Goal: Information Seeking & Learning: Learn about a topic

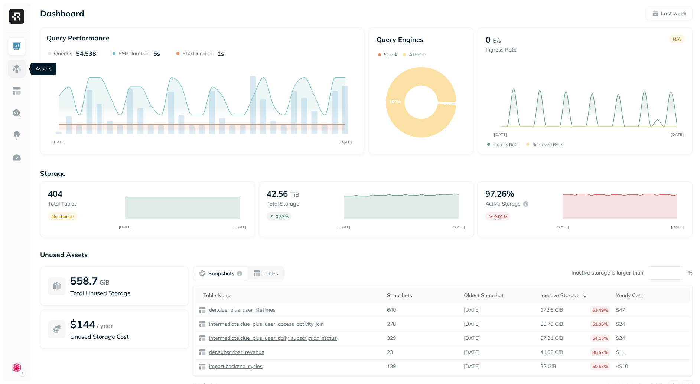
click at [20, 70] on img at bounding box center [17, 69] width 10 height 10
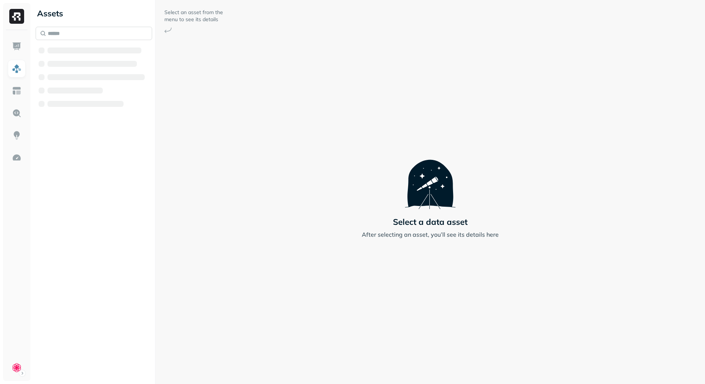
click at [65, 30] on input "text" at bounding box center [94, 33] width 117 height 13
paste input "**********"
type input "**********"
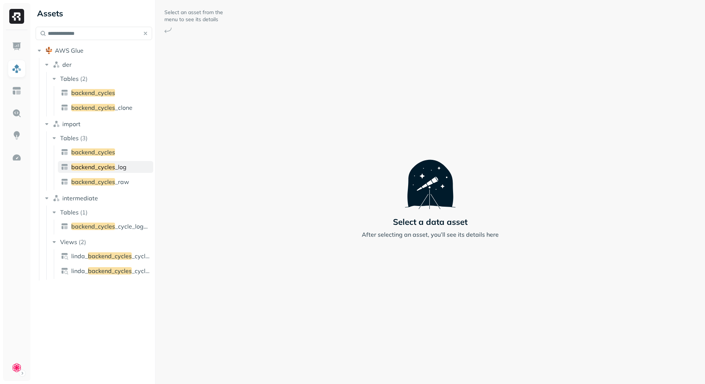
click at [104, 169] on span "backend_cycles" at bounding box center [93, 166] width 44 height 7
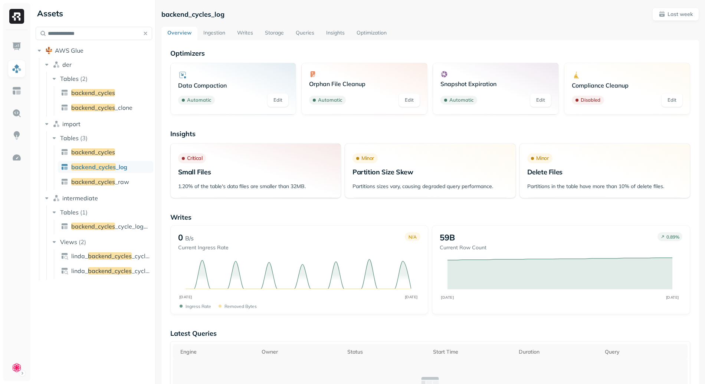
scroll to position [204, 0]
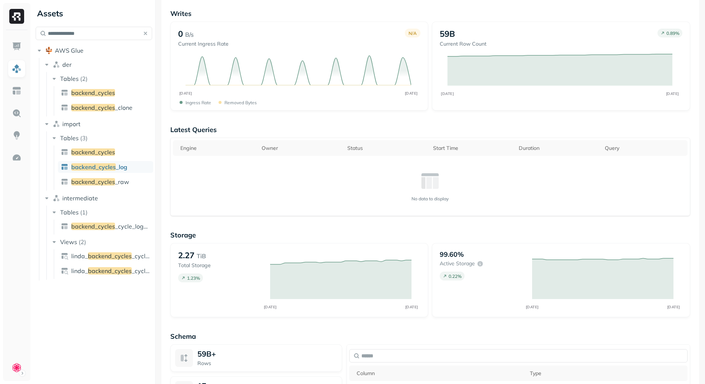
drag, startPoint x: 179, startPoint y: 136, endPoint x: 230, endPoint y: 134, distance: 50.5
click at [230, 134] on div "Latest Queries Engine Owner Status Start Time Duration Query No data to display" at bounding box center [430, 170] width 520 height 91
click at [180, 131] on p "Latest Queries" at bounding box center [430, 129] width 520 height 9
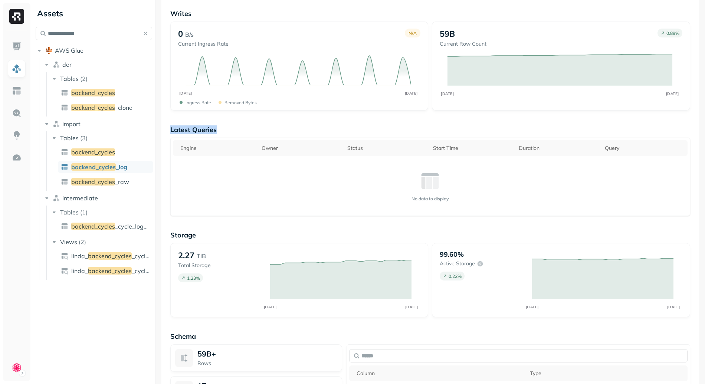
click at [216, 127] on p "Latest Queries" at bounding box center [430, 129] width 520 height 9
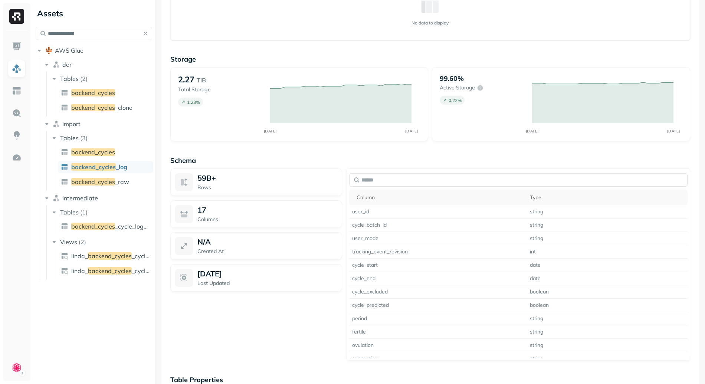
scroll to position [462, 0]
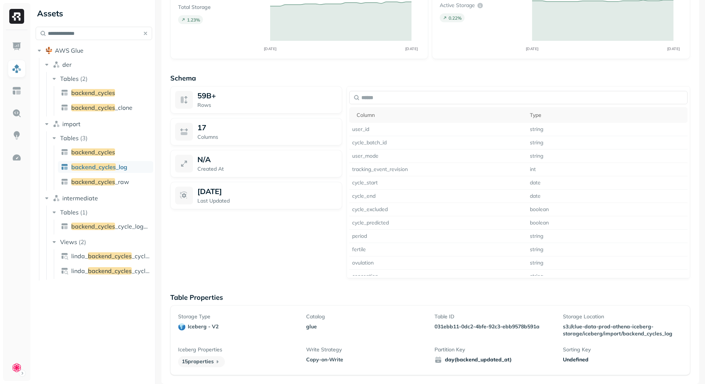
click at [487, 363] on span "day(backend_updated_at)" at bounding box center [495, 359] width 120 height 7
drag, startPoint x: 487, startPoint y: 363, endPoint x: 477, endPoint y: 362, distance: 10.1
click at [487, 363] on span "day(backend_updated_at)" at bounding box center [495, 359] width 120 height 7
click at [424, 356] on div "Storage Type iceberg - v2 Catalog glue Table ID 031ebb11-0dc2-4bfe-92c3-ebb9578…" at bounding box center [430, 340] width 505 height 54
click at [608, 363] on div "Sorting Key Undefined" at bounding box center [623, 356] width 120 height 21
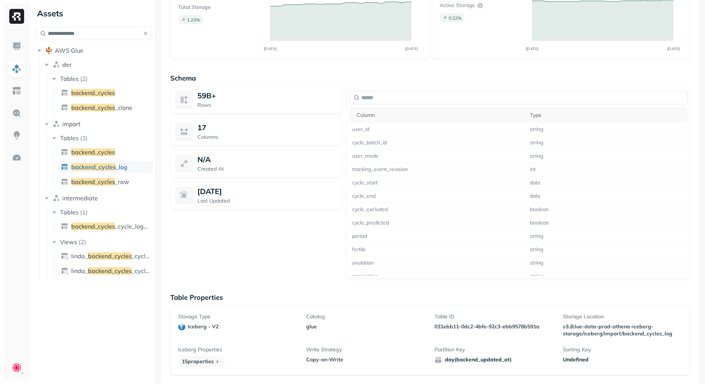
click at [576, 359] on div "Undefined" at bounding box center [623, 359] width 120 height 7
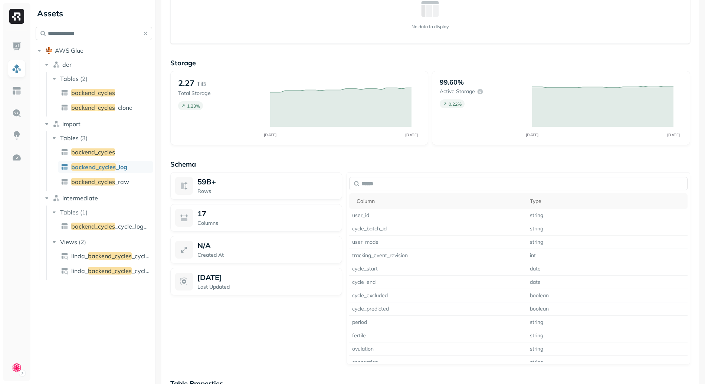
click at [75, 29] on input "**********" at bounding box center [94, 33] width 117 height 13
paste input "***"
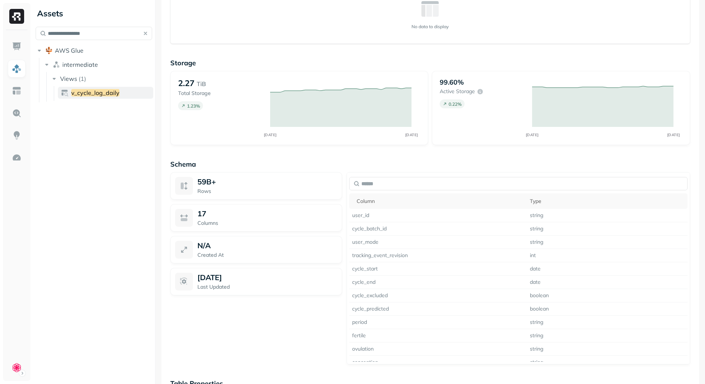
click at [99, 91] on span "v_cycle_log_daily" at bounding box center [95, 92] width 48 height 7
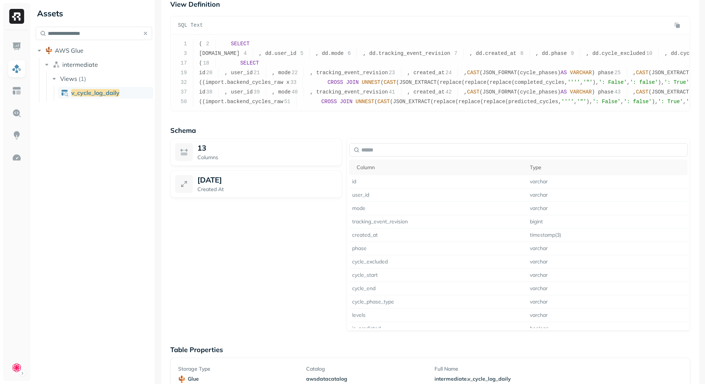
scroll to position [148, 0]
drag, startPoint x: 223, startPoint y: 79, endPoint x: 234, endPoint y: 80, distance: 10.0
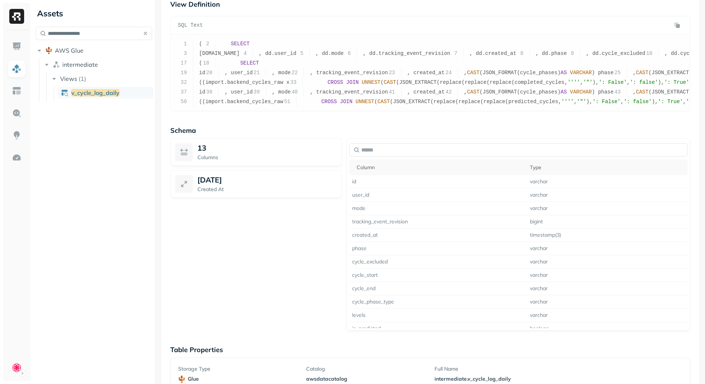
click at [234, 80] on pre "1 ( 2 SELECT 3 [DOMAIN_NAME] 4 , dd.user_id 5 , dd.mode 6 , dd.tracking_event_r…" at bounding box center [430, 73] width 519 height 76
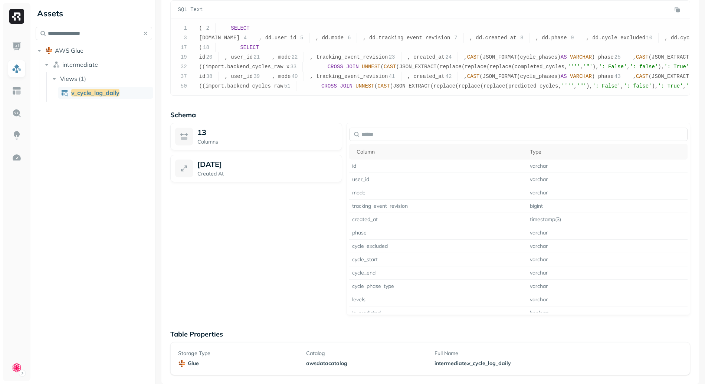
scroll to position [192, 0]
click at [544, 166] on td "varchar" at bounding box center [607, 166] width 161 height 13
click at [535, 166] on td "varchar" at bounding box center [607, 166] width 161 height 13
click at [216, 227] on div "13 Columns [DATE] Created At" at bounding box center [256, 219] width 172 height 192
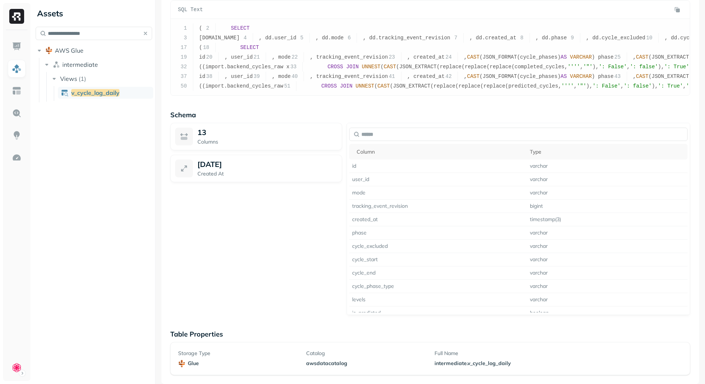
scroll to position [79, 0]
click at [88, 33] on input "**********" at bounding box center [94, 33] width 117 height 13
paste input "**********"
click at [118, 93] on link "clue_plus_users" at bounding box center [105, 93] width 95 height 12
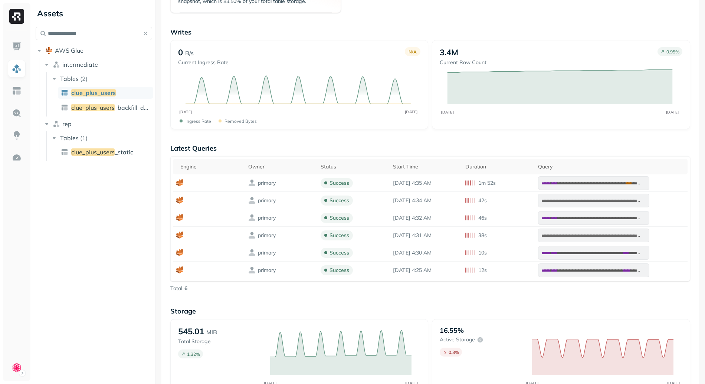
scroll to position [269, 0]
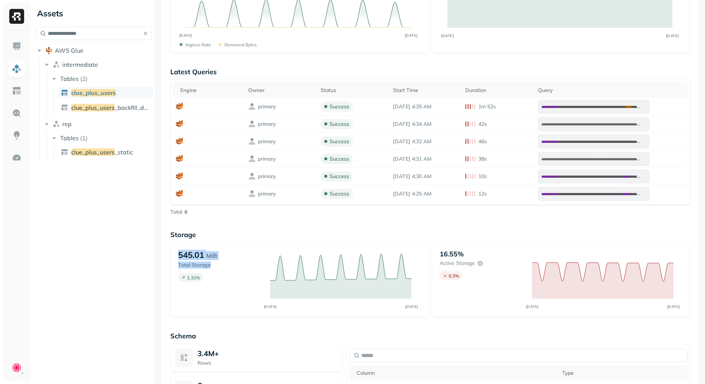
drag, startPoint x: 184, startPoint y: 257, endPoint x: 252, endPoint y: 262, distance: 67.8
click at [252, 262] on div "545.01 MiB Total Storage 1.32 % AUG [DATE]" at bounding box center [299, 280] width 258 height 74
click at [234, 258] on div "545.01 MiB" at bounding box center [220, 255] width 85 height 10
click at [202, 256] on p "545.01" at bounding box center [191, 255] width 26 height 10
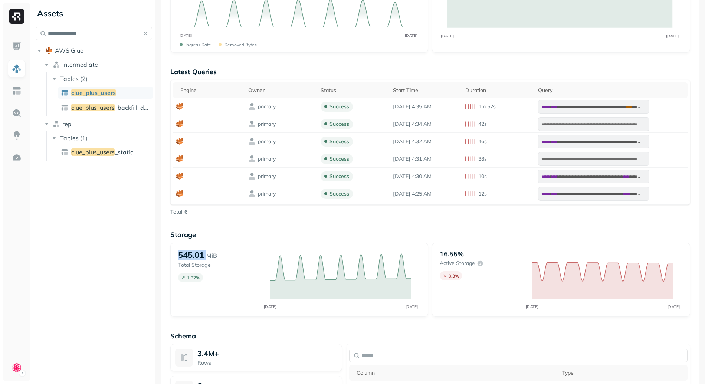
drag, startPoint x: 202, startPoint y: 256, endPoint x: 222, endPoint y: 252, distance: 20.8
click at [202, 256] on p "545.01" at bounding box center [191, 255] width 26 height 10
click at [223, 252] on div "545.01 MiB" at bounding box center [220, 255] width 85 height 10
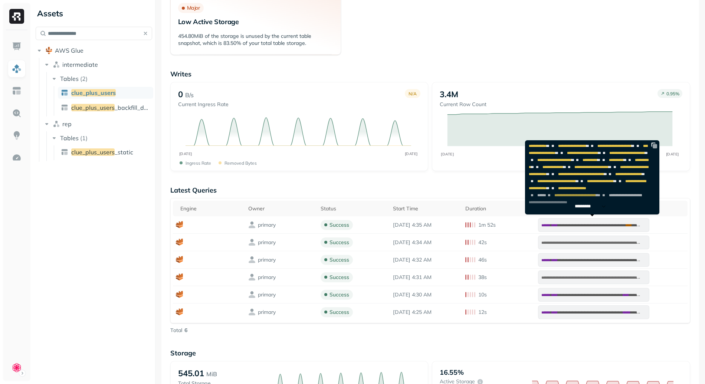
click at [591, 207] on p "*********" at bounding box center [586, 207] width 23 height 6
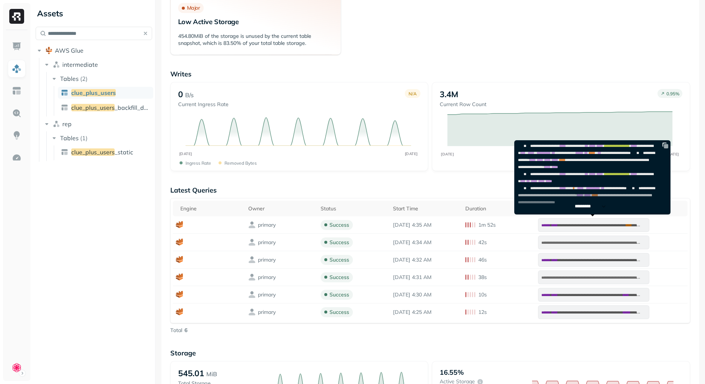
scroll to position [601, 0]
click at [593, 209] on span "*********" at bounding box center [591, 206] width 32 height 7
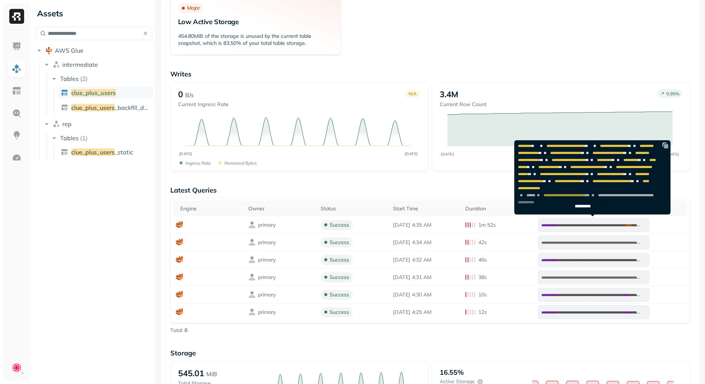
scroll to position [242, 0]
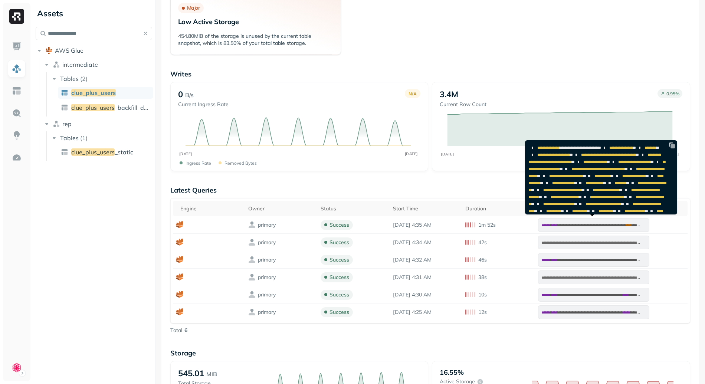
click at [669, 146] on img at bounding box center [672, 145] width 7 height 7
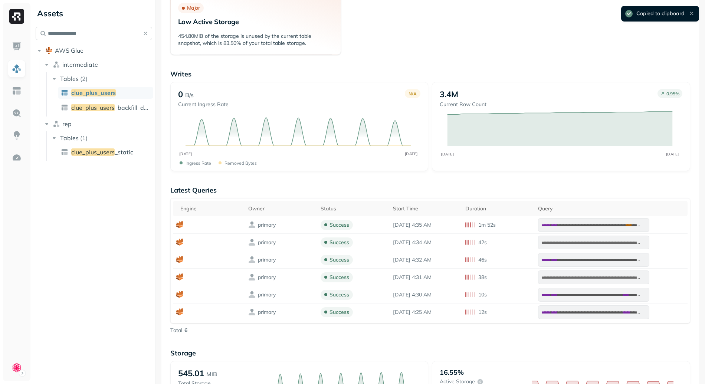
click at [74, 31] on input "**********" at bounding box center [94, 33] width 117 height 13
paste input "********"
click at [105, 101] on ul "Tables ( 1 ) braze_message_sends" at bounding box center [99, 87] width 107 height 30
click at [110, 94] on span "braze_message_sends" at bounding box center [102, 92] width 63 height 7
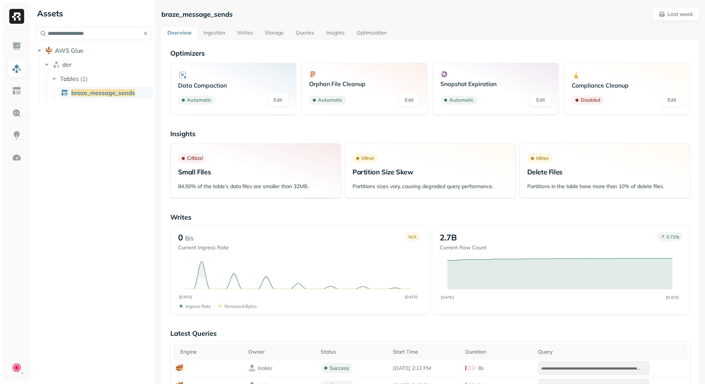
click at [314, 32] on link "Queries" at bounding box center [305, 33] width 30 height 13
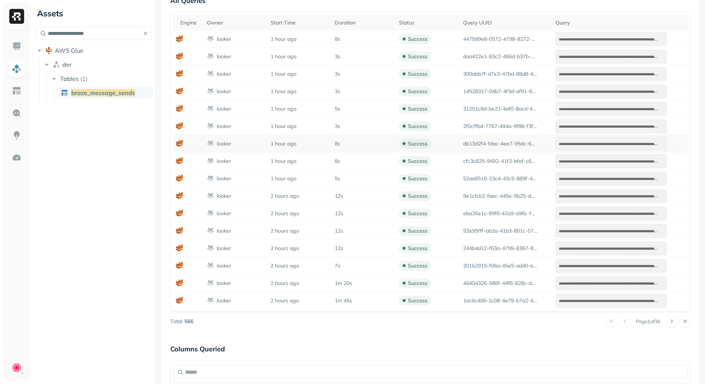
scroll to position [308, 0]
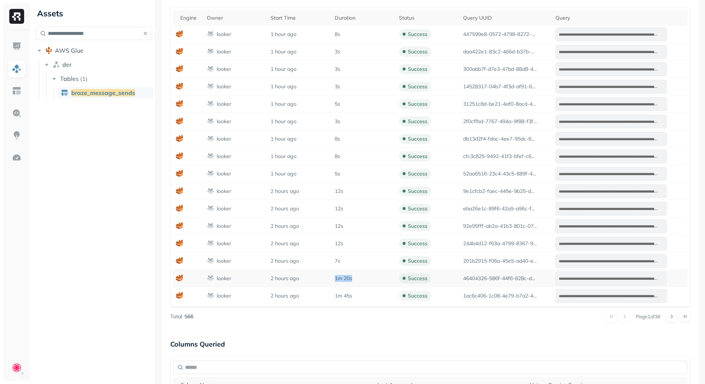
drag, startPoint x: 324, startPoint y: 277, endPoint x: 393, endPoint y: 277, distance: 69.1
click at [376, 279] on tr "**********" at bounding box center [430, 278] width 515 height 17
click at [510, 284] on td "46404326-586f-44f6-828c-d9deb7f2e3e0" at bounding box center [506, 278] width 92 height 17
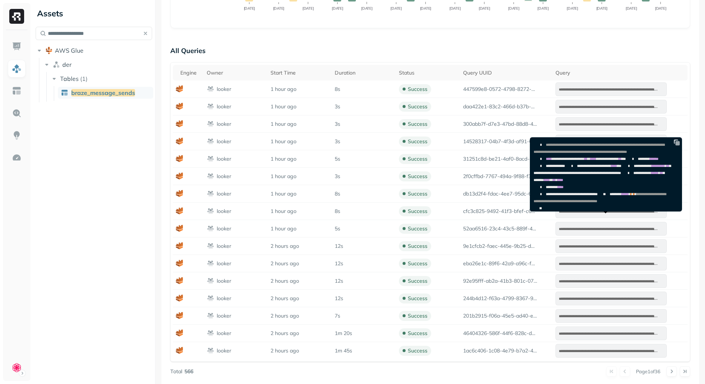
scroll to position [368, 0]
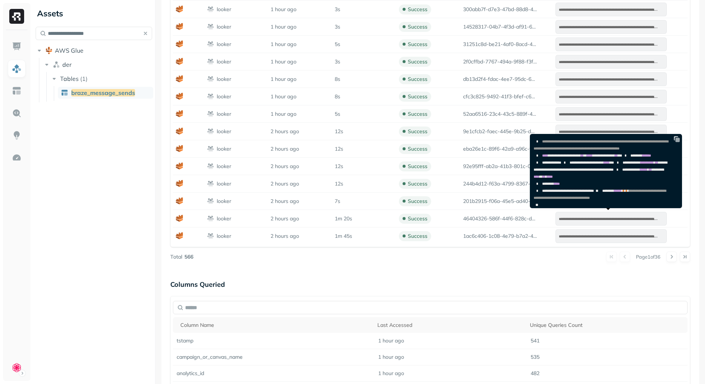
click at [681, 140] on img at bounding box center [676, 139] width 7 height 7
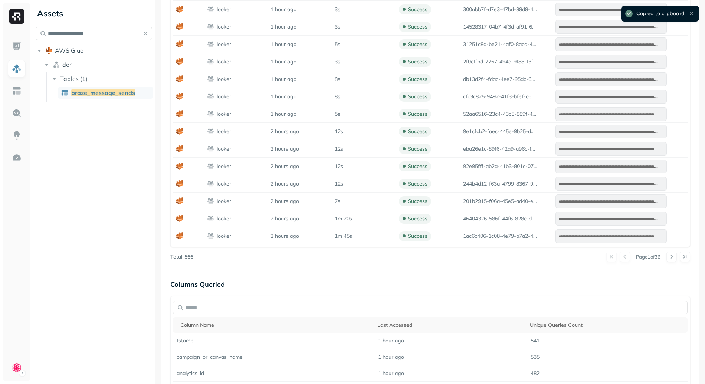
click at [81, 32] on input "**********" at bounding box center [94, 33] width 117 height 13
paste input "*"
click at [104, 85] on div "Tables ( 1 ) braze_message_clicks" at bounding box center [101, 87] width 102 height 28
click at [104, 88] on link "braze_message_clicks" at bounding box center [105, 93] width 95 height 12
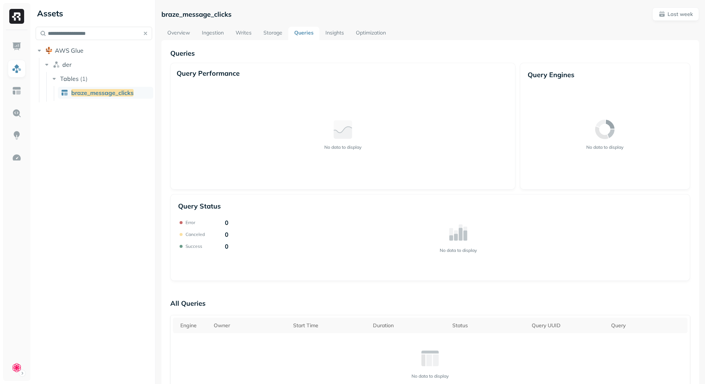
click at [168, 27] on link "Overview" at bounding box center [178, 33] width 35 height 13
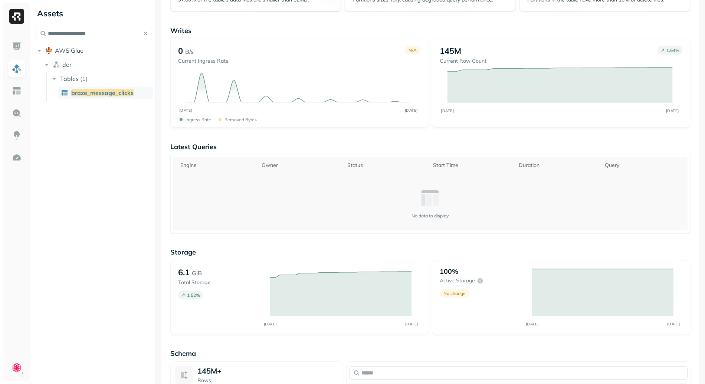
scroll to position [268, 0]
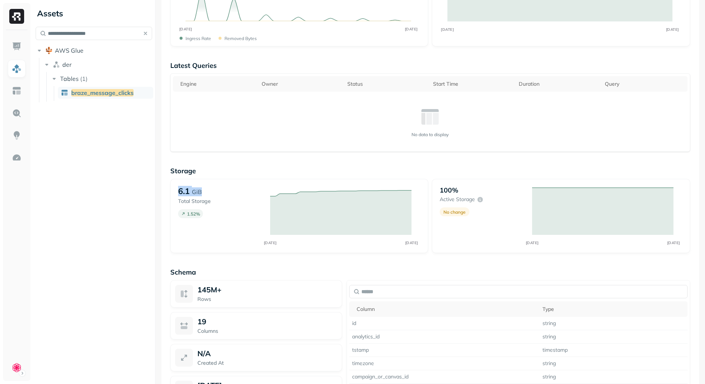
drag, startPoint x: 180, startPoint y: 194, endPoint x: 247, endPoint y: 194, distance: 67.2
click at [246, 194] on div "6.1 GiB" at bounding box center [220, 191] width 85 height 10
click at [248, 194] on div "6.1 GiB" at bounding box center [220, 191] width 85 height 10
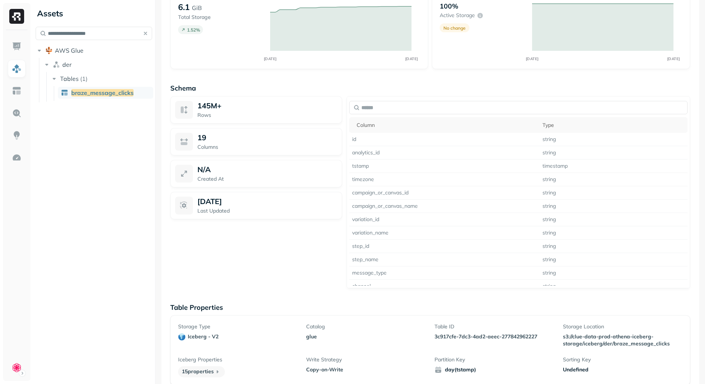
scroll to position [462, 0]
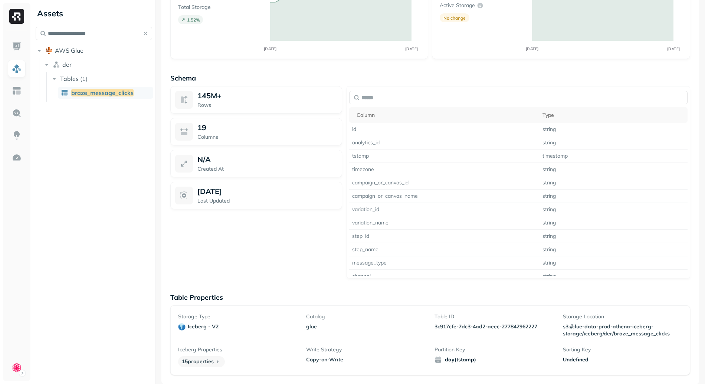
click at [458, 364] on div "Partition Key day(tstamp)" at bounding box center [495, 356] width 120 height 21
click at [459, 362] on span "day(tstamp)" at bounding box center [495, 359] width 120 height 7
drag, startPoint x: 459, startPoint y: 362, endPoint x: 388, endPoint y: 318, distance: 83.4
click at [459, 362] on span "day(tstamp)" at bounding box center [495, 359] width 120 height 7
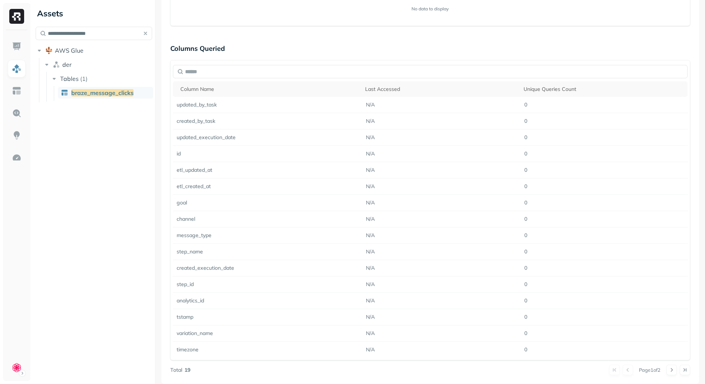
scroll to position [368, 0]
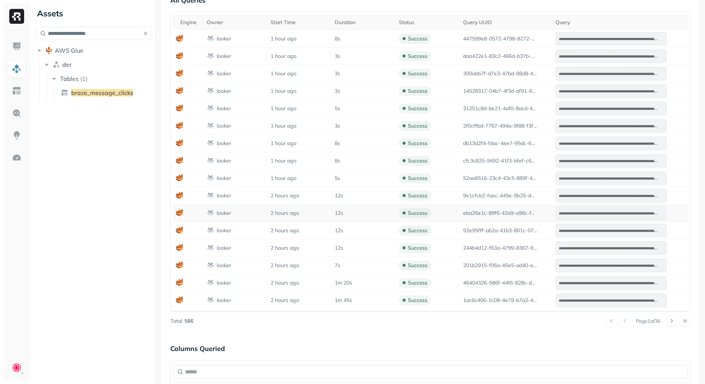
scroll to position [341, 0]
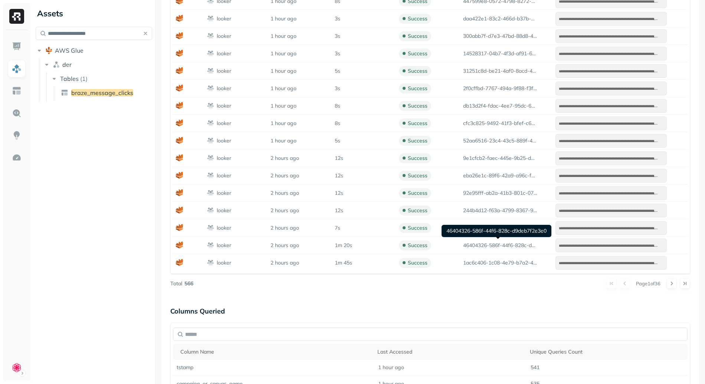
click at [495, 229] on div "46404326-586f-44f6-828c-d9deb7f2e3e0 46404326-586f-44f6-828c-d9deb7f2e3e0" at bounding box center [497, 231] width 110 height 12
copy div "46404326-586f-44f6-828c-d9deb7f2e3e0"
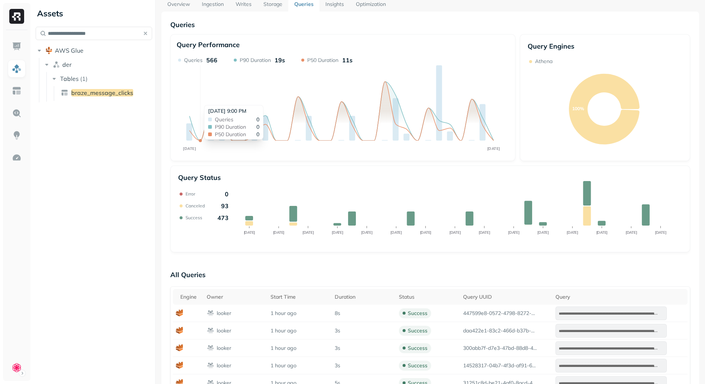
scroll to position [0, 0]
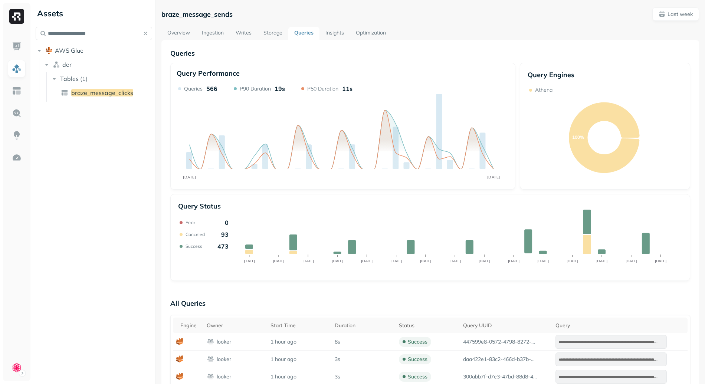
click at [184, 35] on link "Overview" at bounding box center [178, 33] width 35 height 13
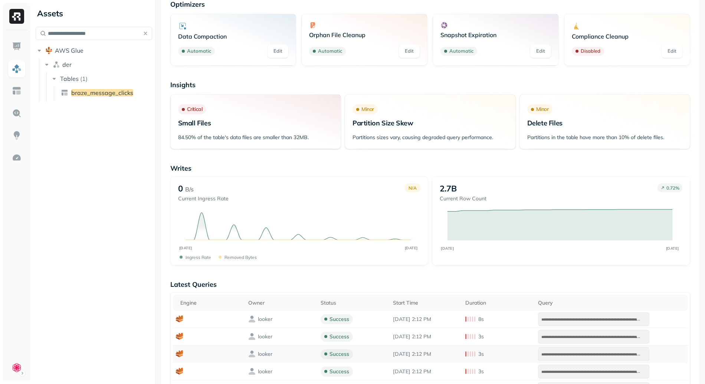
scroll to position [245, 0]
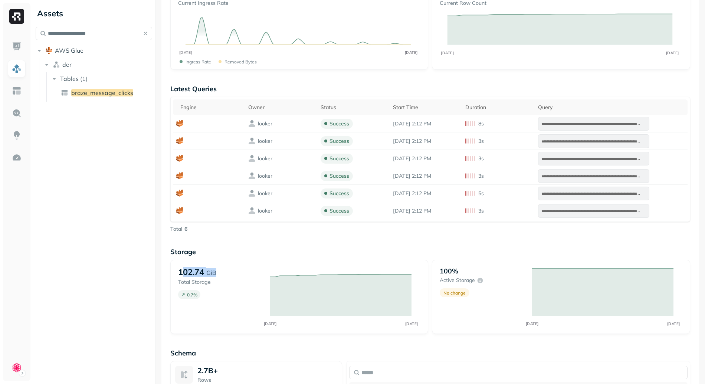
drag, startPoint x: 182, startPoint y: 268, endPoint x: 247, endPoint y: 270, distance: 65.0
click at [247, 270] on div "102.74 GiB" at bounding box center [220, 272] width 85 height 10
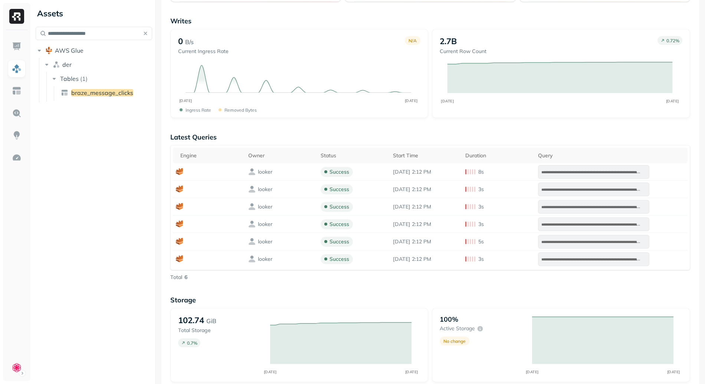
scroll to position [192, 0]
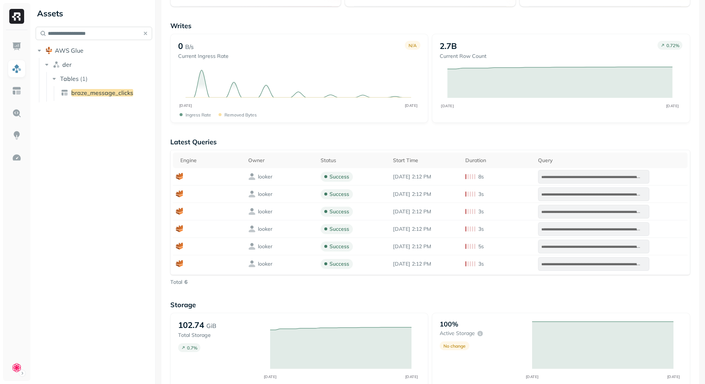
click at [78, 35] on input "**********" at bounding box center [94, 33] width 117 height 13
paste input "****"
type input "**********"
click at [96, 94] on span "crm_subscription_started" at bounding box center [106, 92] width 71 height 7
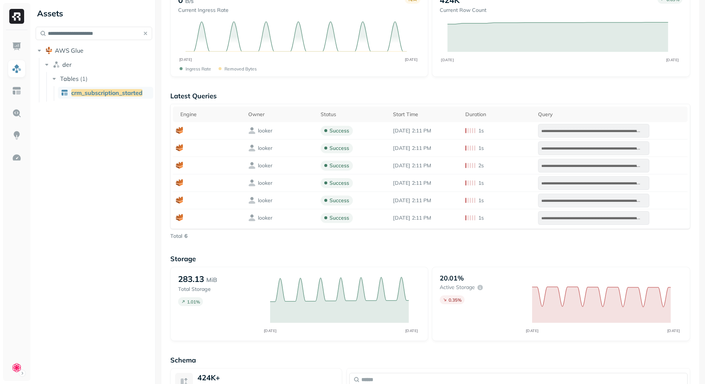
scroll to position [350, 0]
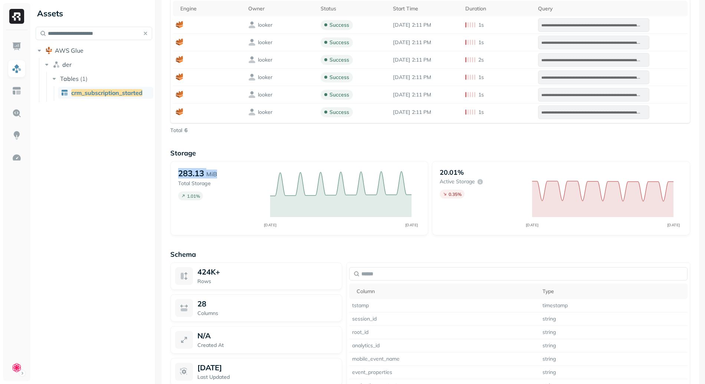
drag, startPoint x: 173, startPoint y: 170, endPoint x: 235, endPoint y: 172, distance: 61.6
click at [235, 172] on div "283.13 MiB Total Storage 1.01 % AUG [DATE]" at bounding box center [299, 198] width 258 height 74
click at [249, 173] on div "283.13 MiB" at bounding box center [220, 173] width 85 height 10
